Goal: Use online tool/utility: Utilize a website feature to perform a specific function

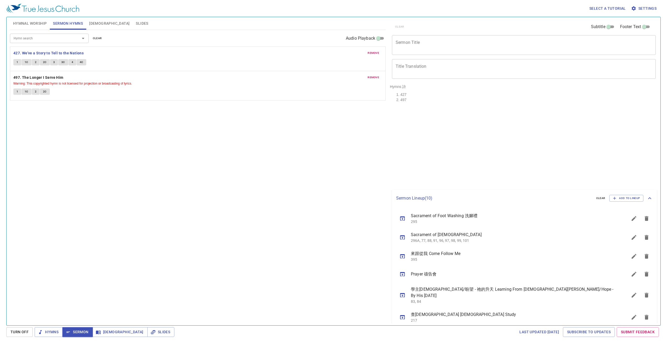
click at [16, 63] on button "1" at bounding box center [17, 62] width 8 height 6
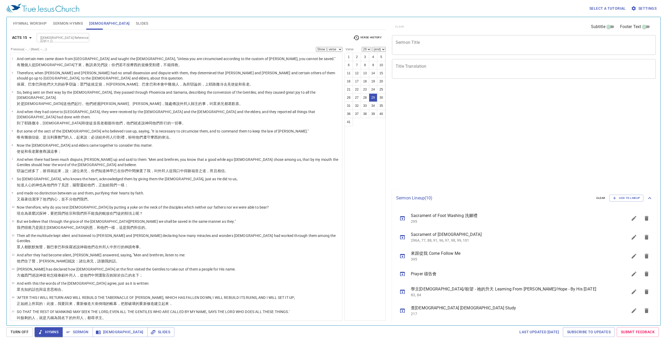
select select "29"
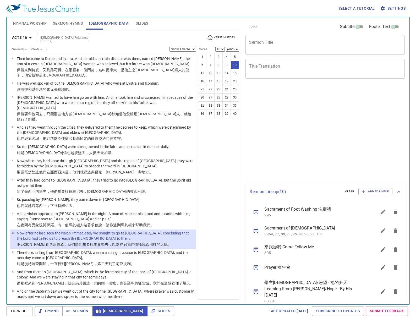
select select "10"
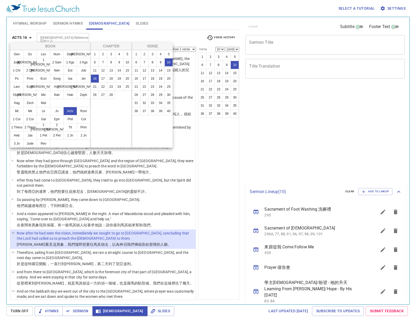
select select "10"
click at [0, 0] on button "1 Chr" at bounding box center [0, 0] width 0 height 0
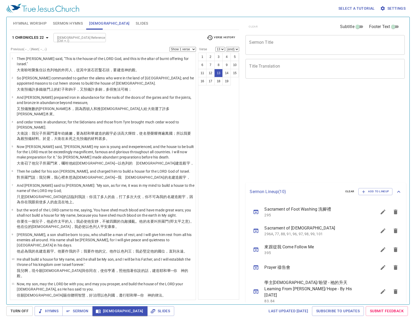
select select "13"
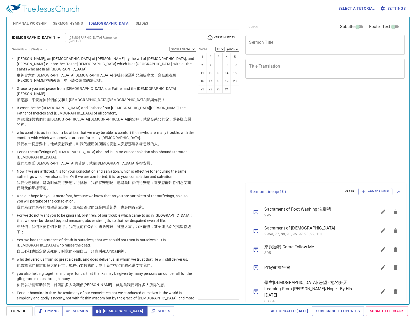
select select "13"
